Goal: Go to known website: Go to known website

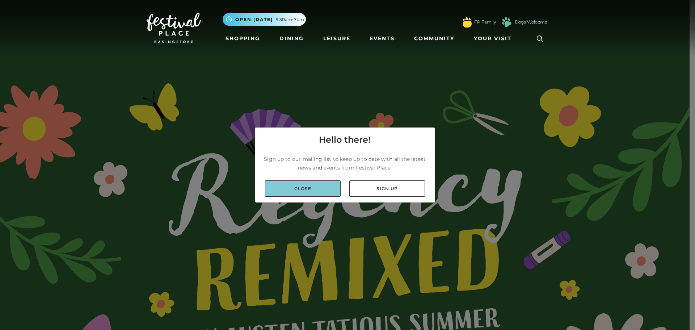
click at [313, 188] on link "Close" at bounding box center [303, 188] width 76 height 16
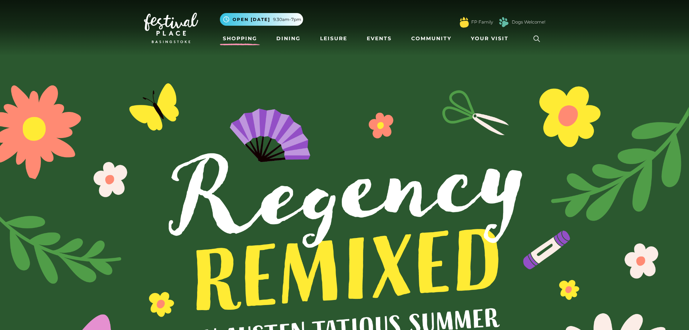
click at [250, 38] on link "Shopping" at bounding box center [240, 38] width 40 height 13
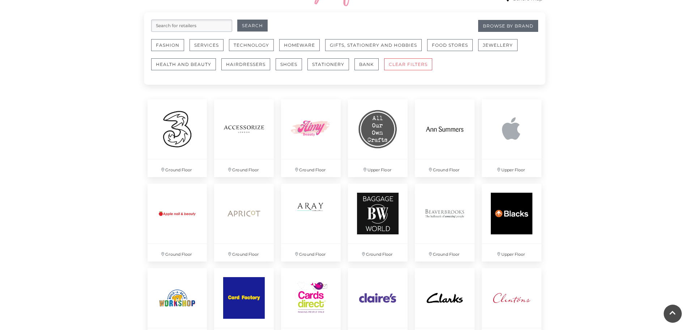
scroll to position [398, 0]
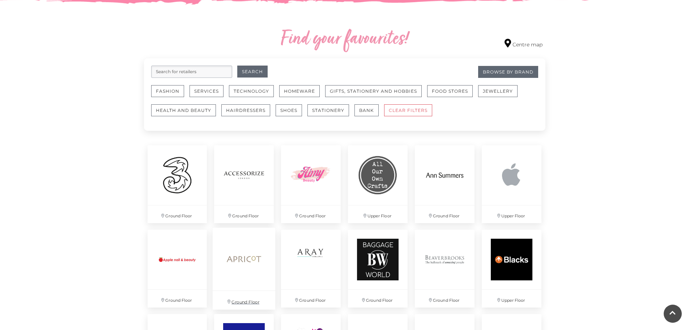
click at [235, 257] on img at bounding box center [244, 259] width 63 height 63
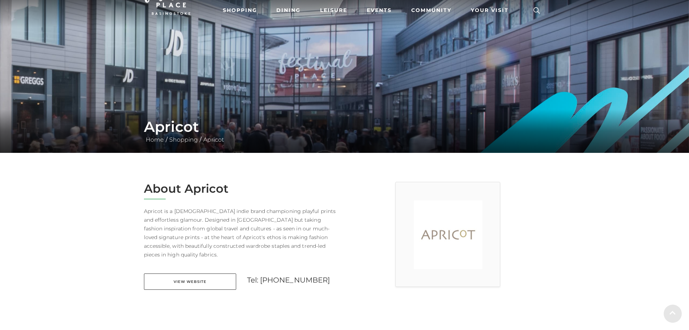
scroll to position [72, 0]
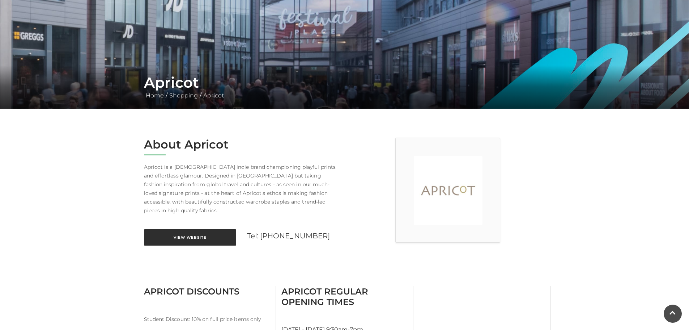
click at [193, 229] on link "View Website" at bounding box center [190, 237] width 92 height 16
